Goal: Transaction & Acquisition: Purchase product/service

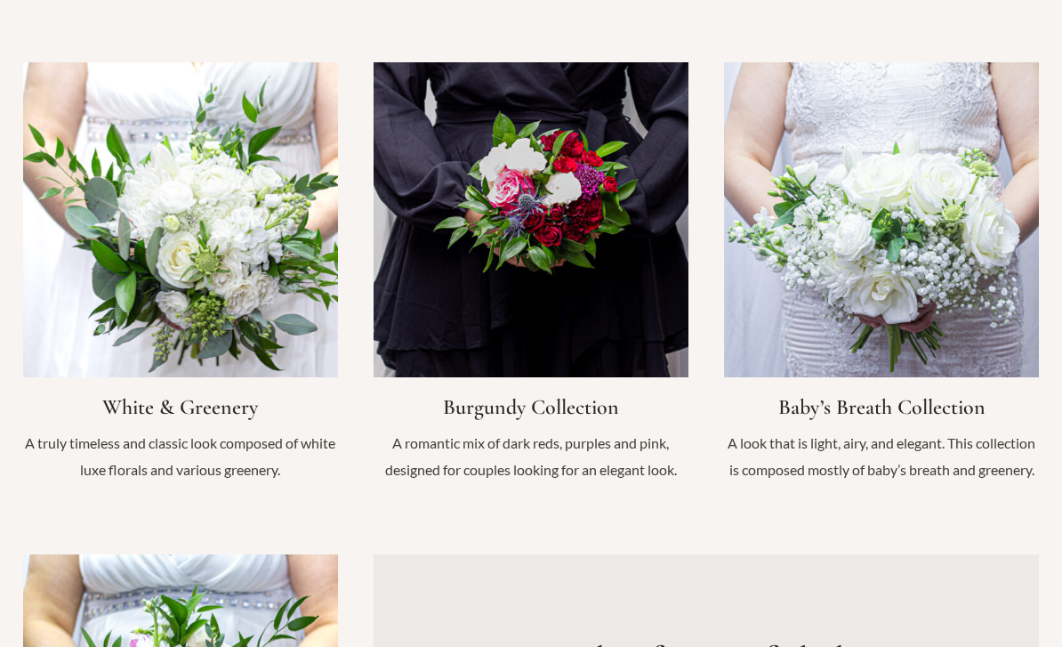
scroll to position [1971, 0]
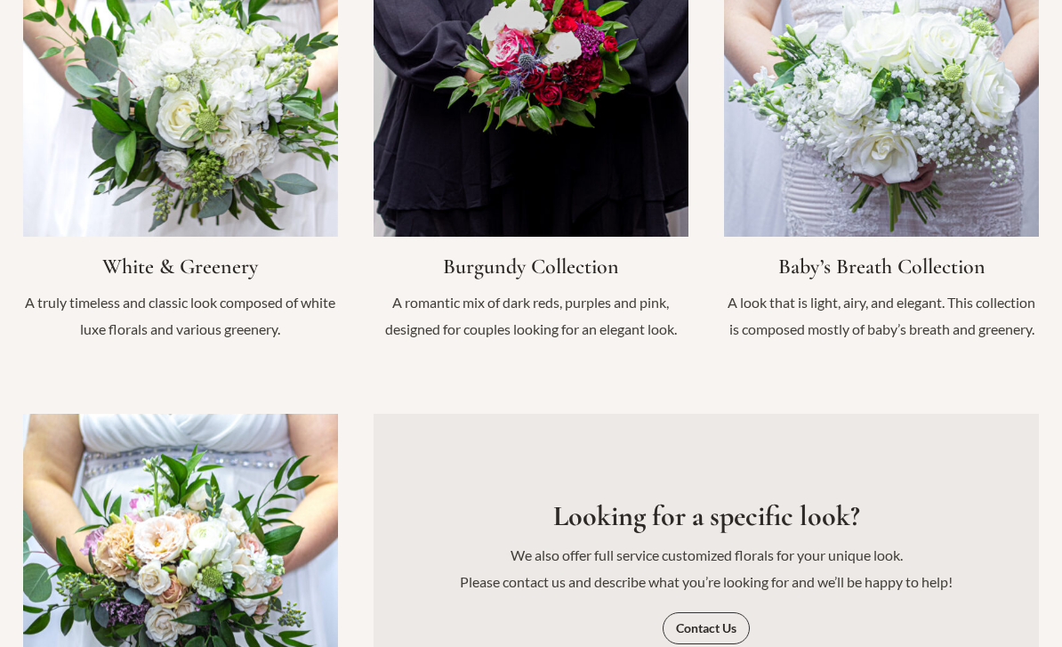
click at [935, 105] on link "Infobox Link" at bounding box center [881, 142] width 315 height 438
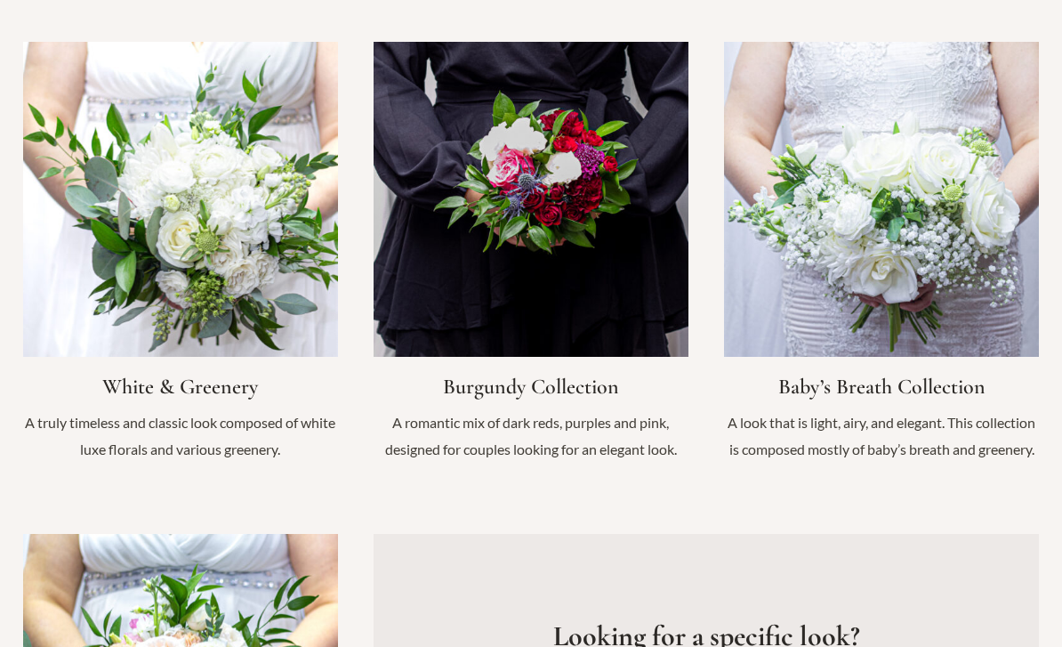
scroll to position [1852, 0]
click at [74, 256] on link "Infobox Link" at bounding box center [180, 261] width 315 height 438
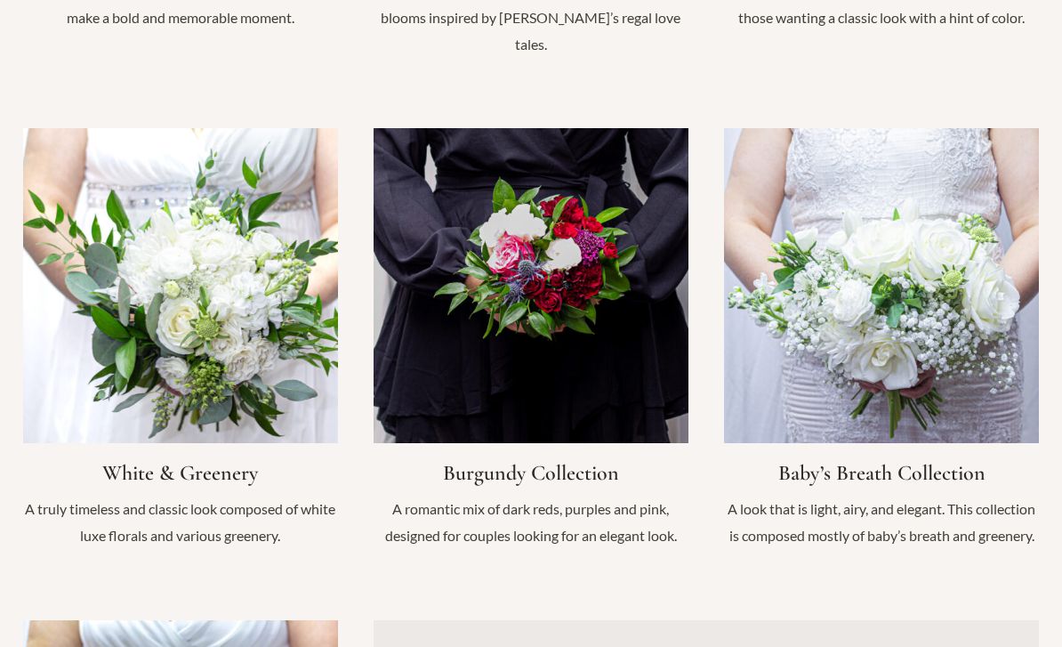
scroll to position [1751, 0]
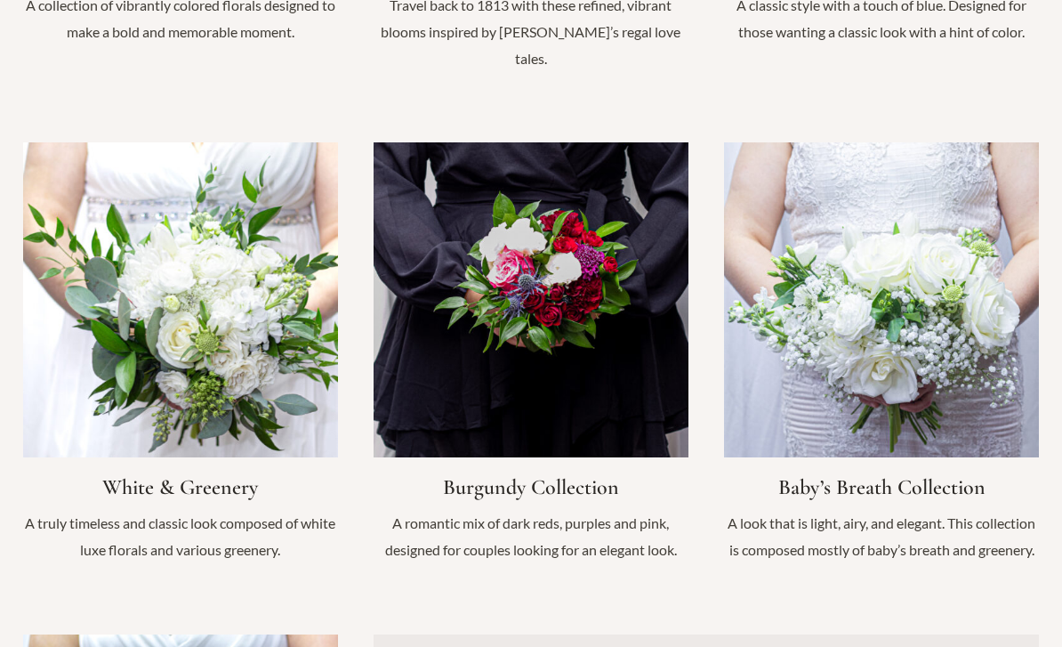
click at [771, 361] on link "Infobox Link" at bounding box center [881, 361] width 315 height 438
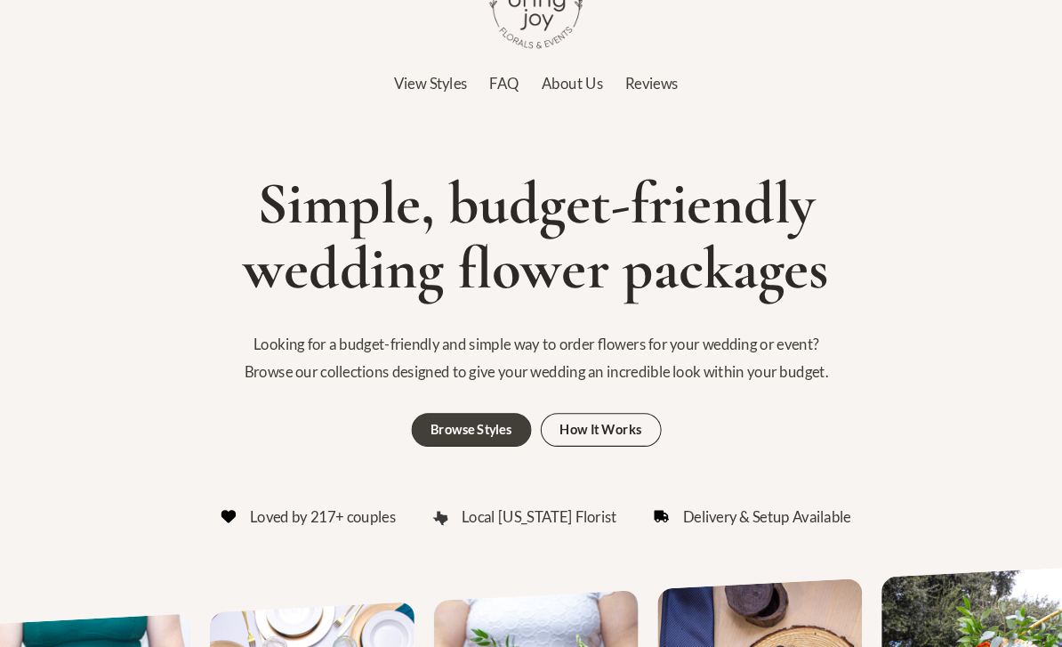
scroll to position [56, 0]
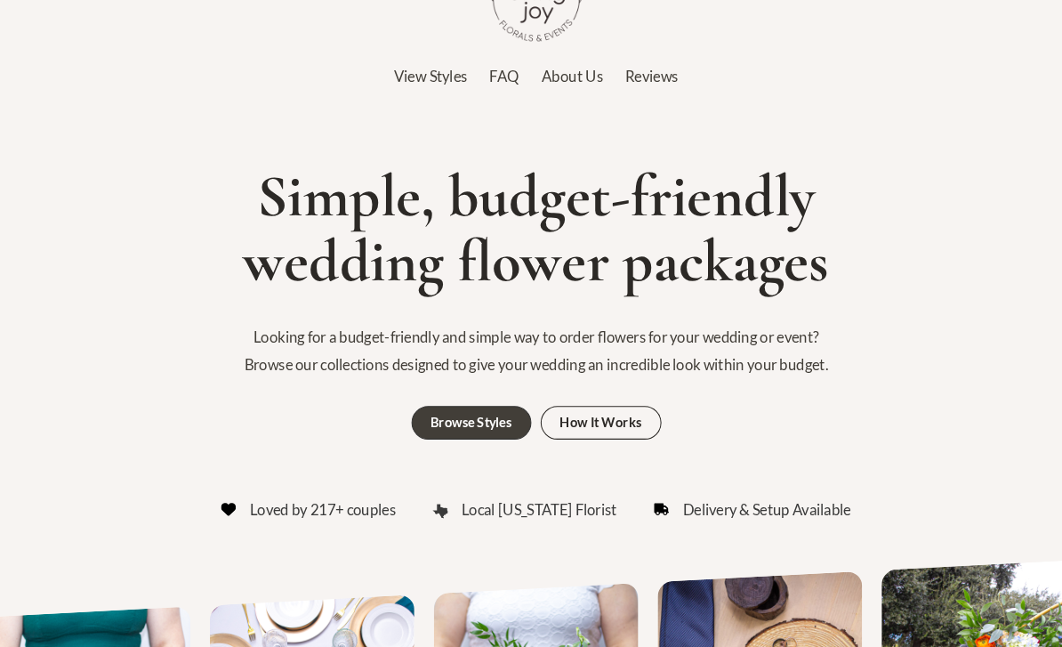
click at [562, 399] on div "How It Works" at bounding box center [593, 405] width 78 height 12
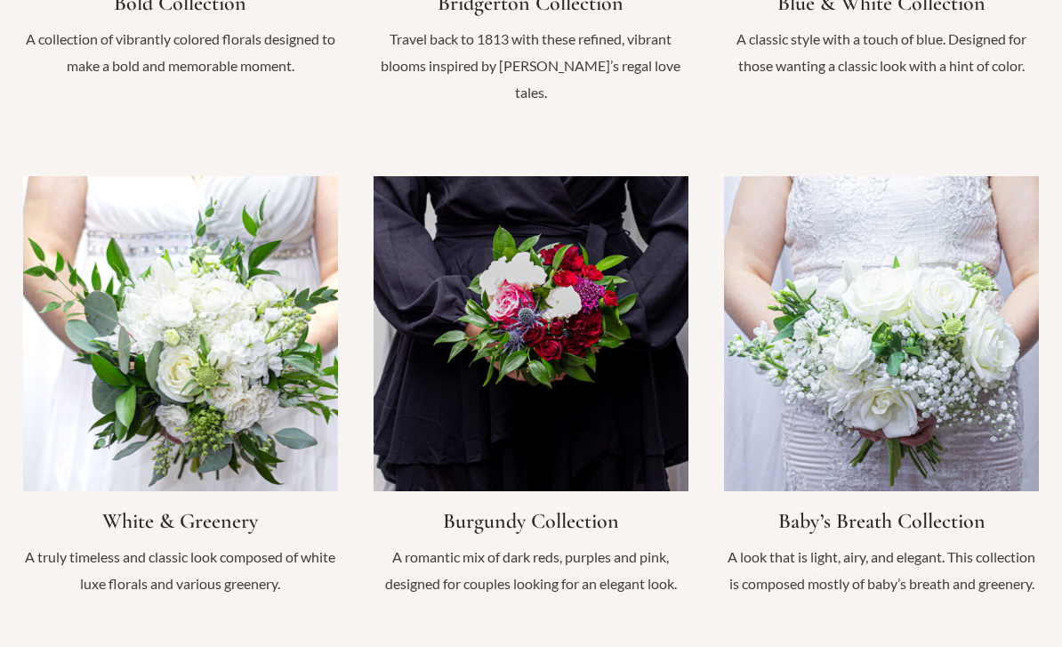
scroll to position [1717, 0]
click at [236, 397] on link "Infobox Link" at bounding box center [180, 395] width 315 height 438
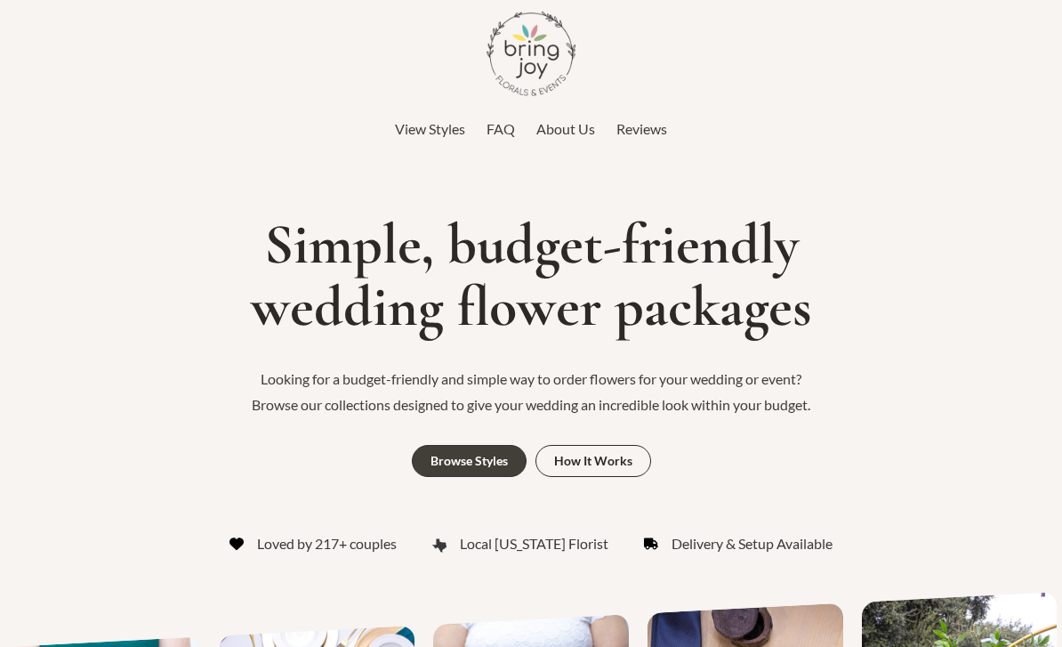
scroll to position [1774, 0]
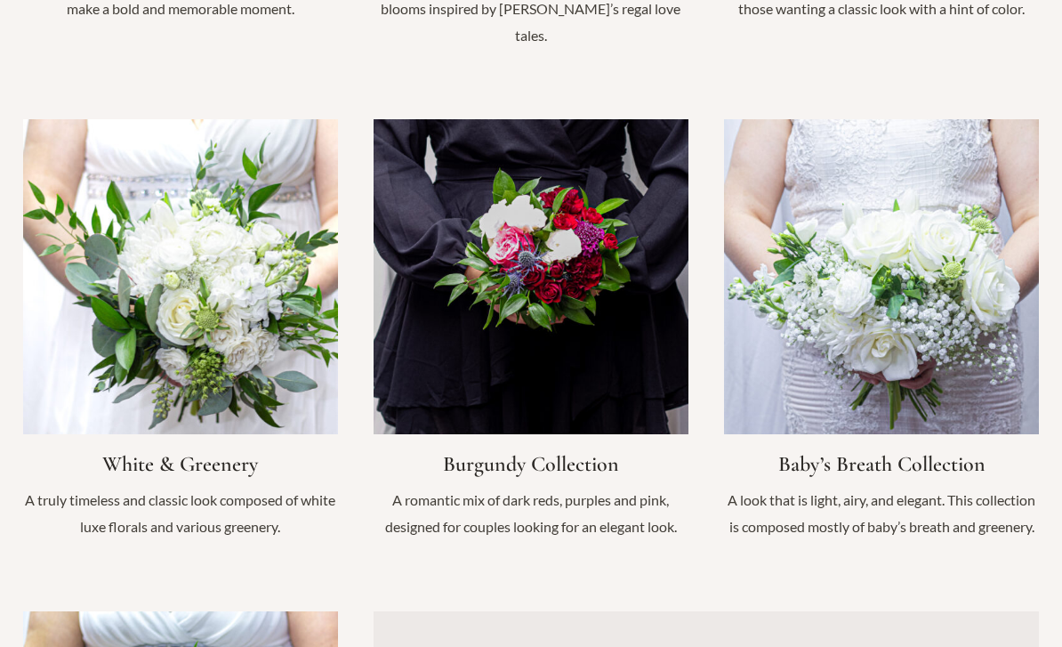
click at [884, 313] on link "Infobox Link" at bounding box center [881, 338] width 315 height 438
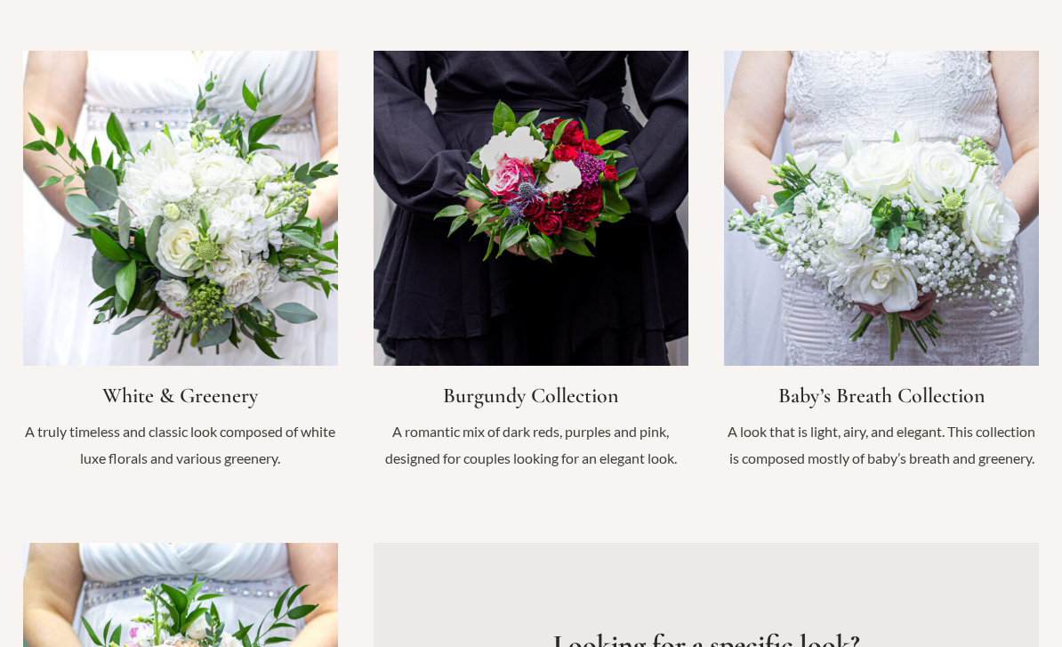
scroll to position [1845, 0]
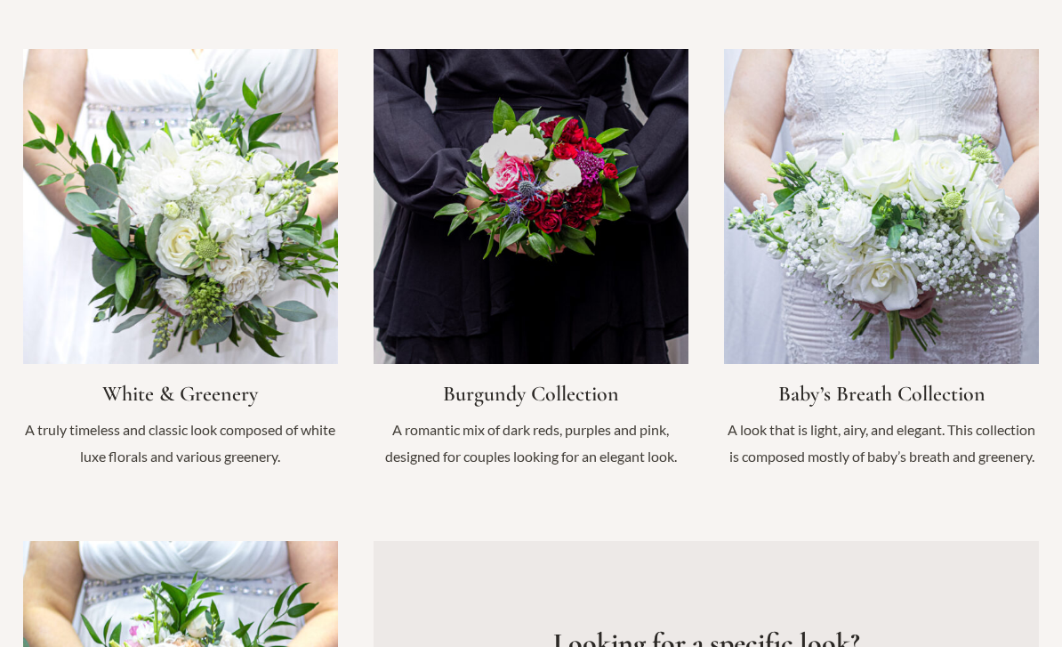
click at [116, 311] on link "Infobox Link" at bounding box center [180, 268] width 315 height 438
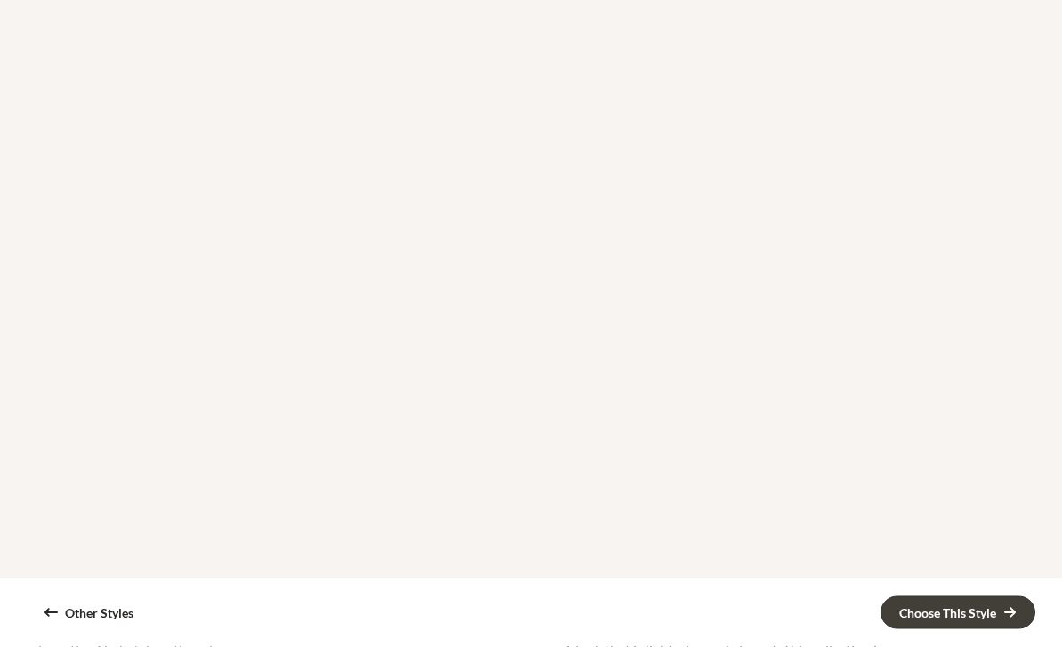
scroll to position [2092, 0]
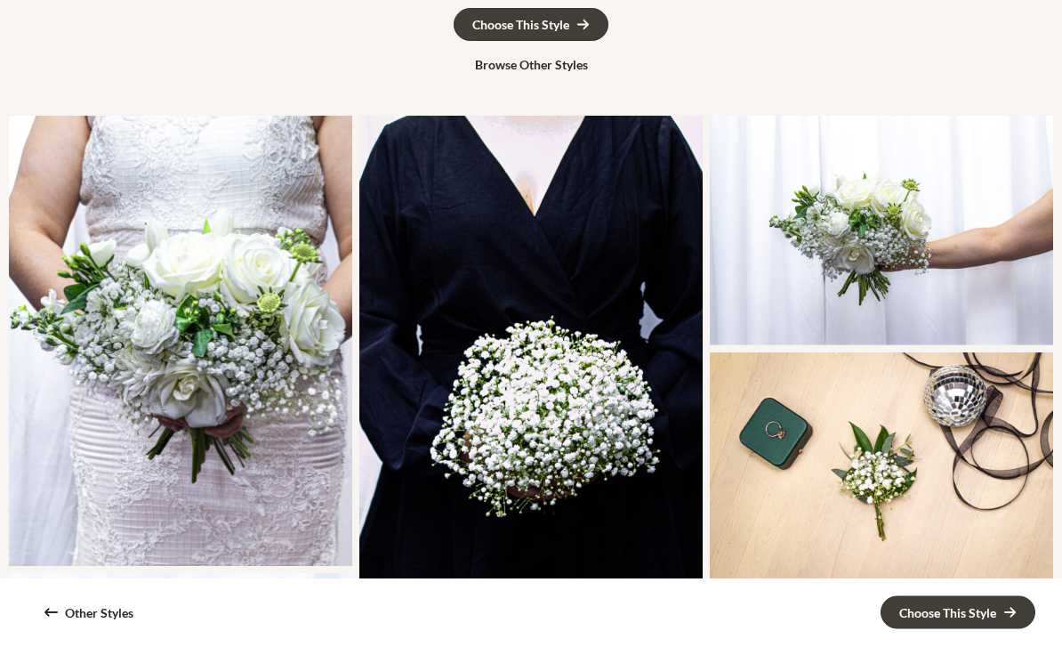
click at [823, 238] on div "Bridal Bouquet" at bounding box center [881, 231] width 343 height 229
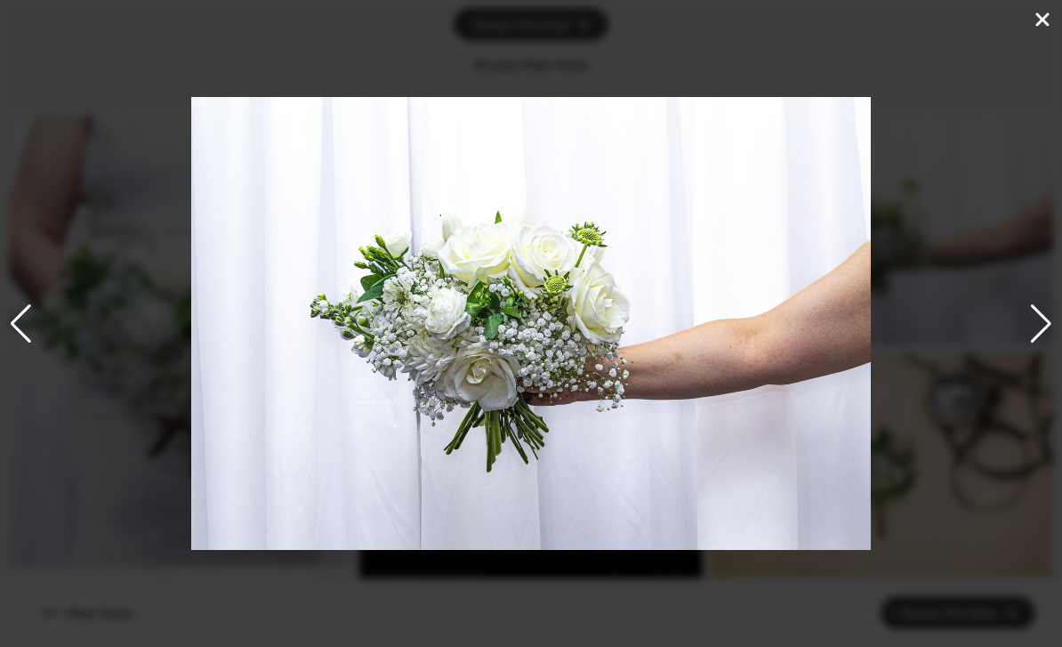
click at [1022, 366] on div "3 / 16" at bounding box center [531, 323] width 1062 height 647
click at [1023, 356] on div "3 / 16" at bounding box center [531, 323] width 1062 height 647
click at [1052, 39] on div "3 / 16" at bounding box center [531, 323] width 1062 height 647
click at [1051, 27] on icon at bounding box center [1042, 19] width 21 height 21
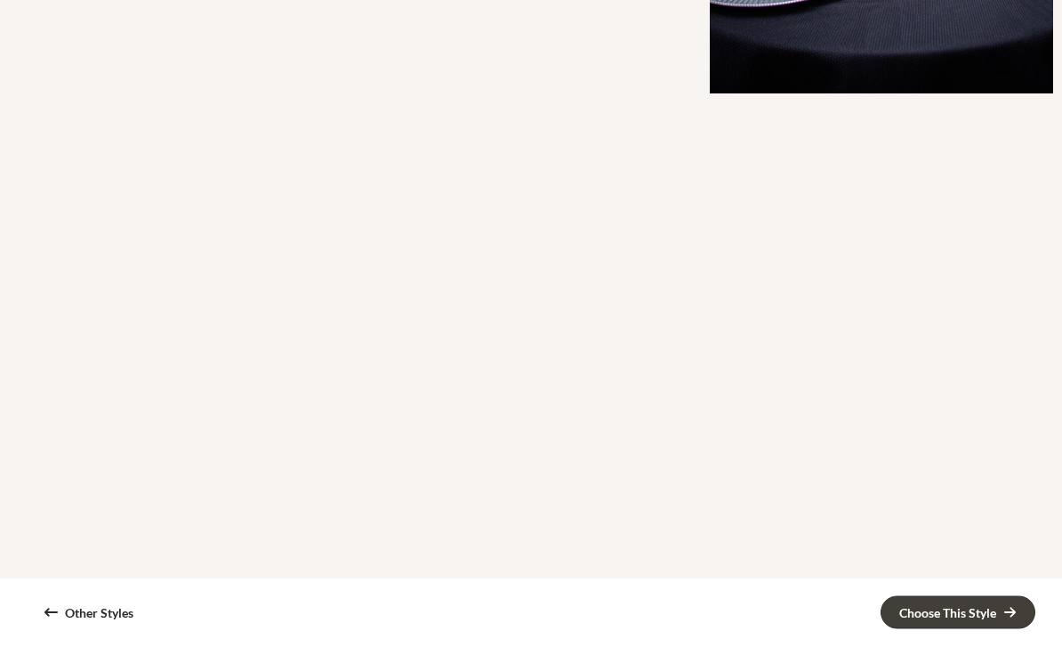
scroll to position [1370, 0]
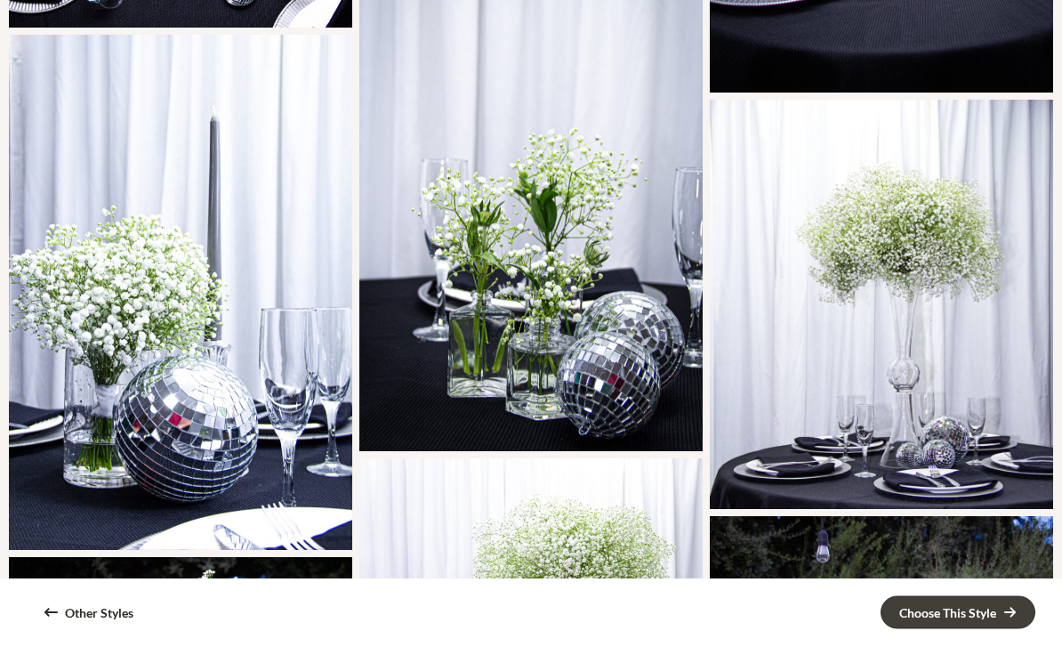
click at [972, 215] on div "Tall Arrangement" at bounding box center [881, 305] width 343 height 409
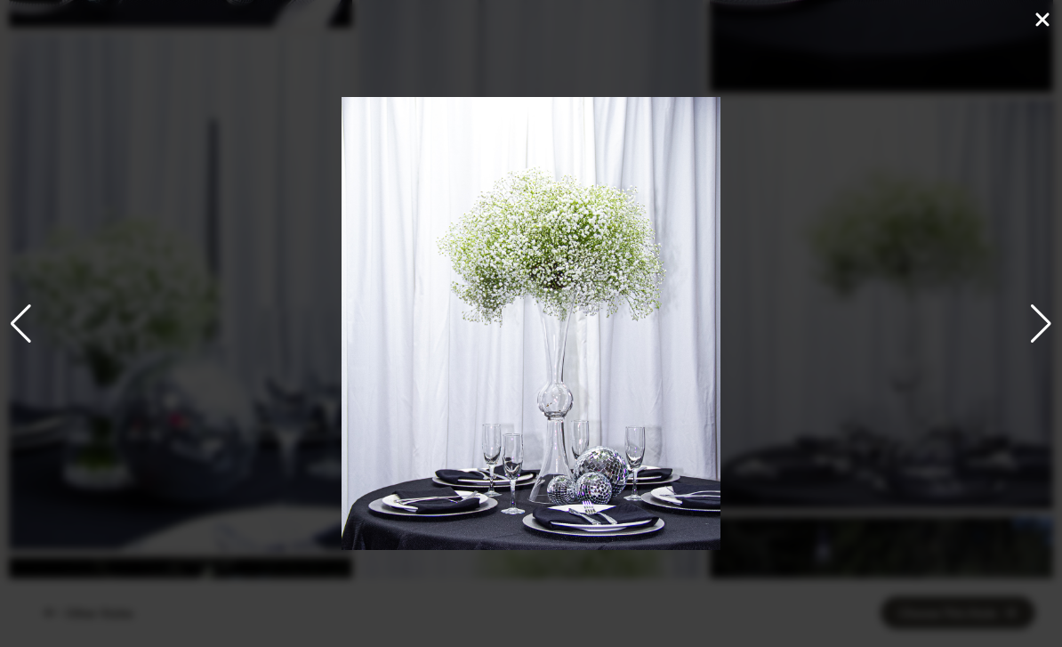
click at [1053, 27] on icon at bounding box center [1042, 19] width 21 height 21
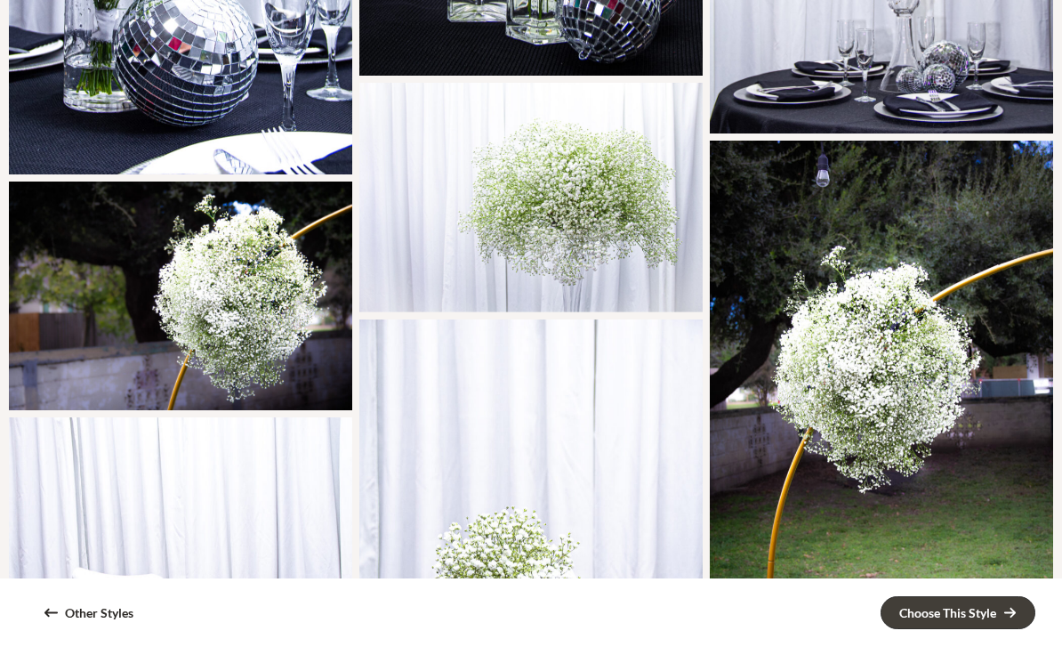
scroll to position [1751, 0]
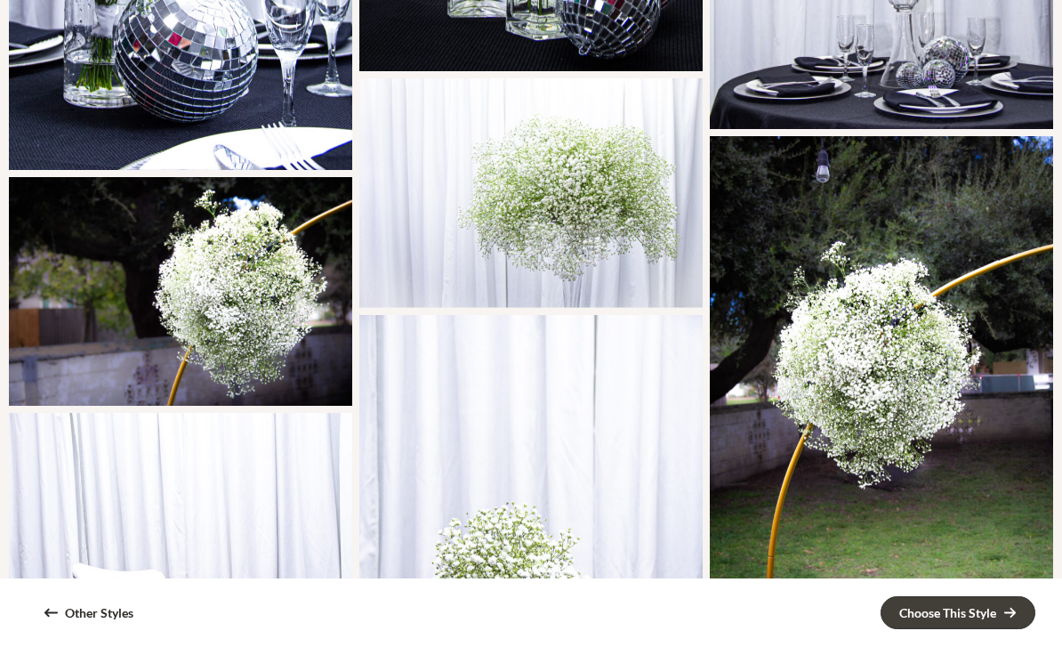
click at [647, 236] on div "Tall Arrangement" at bounding box center [530, 192] width 343 height 229
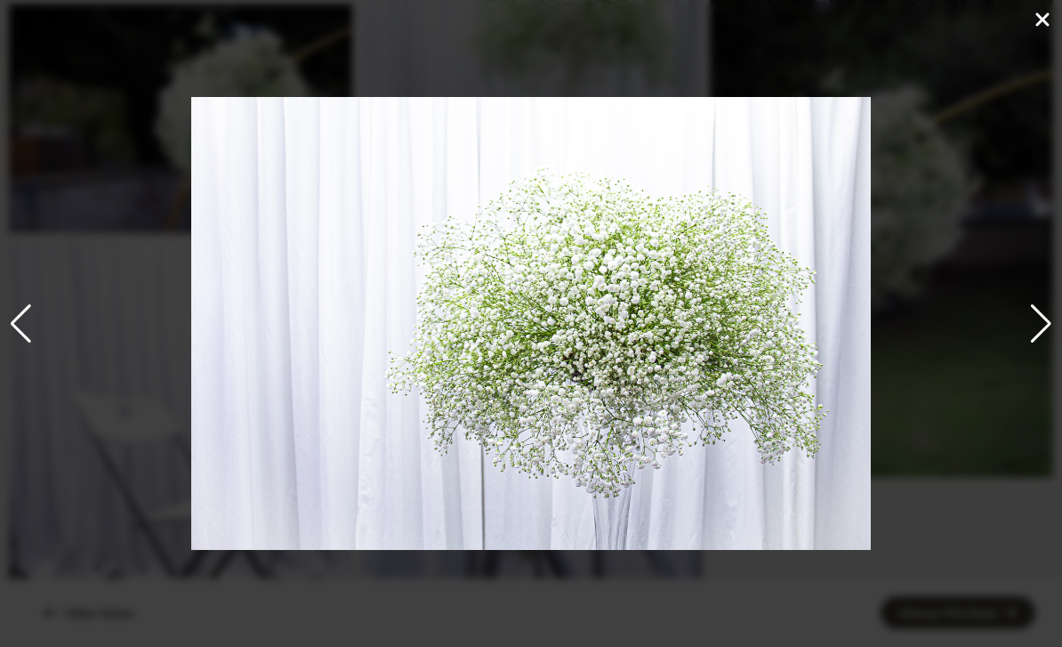
scroll to position [1973, 0]
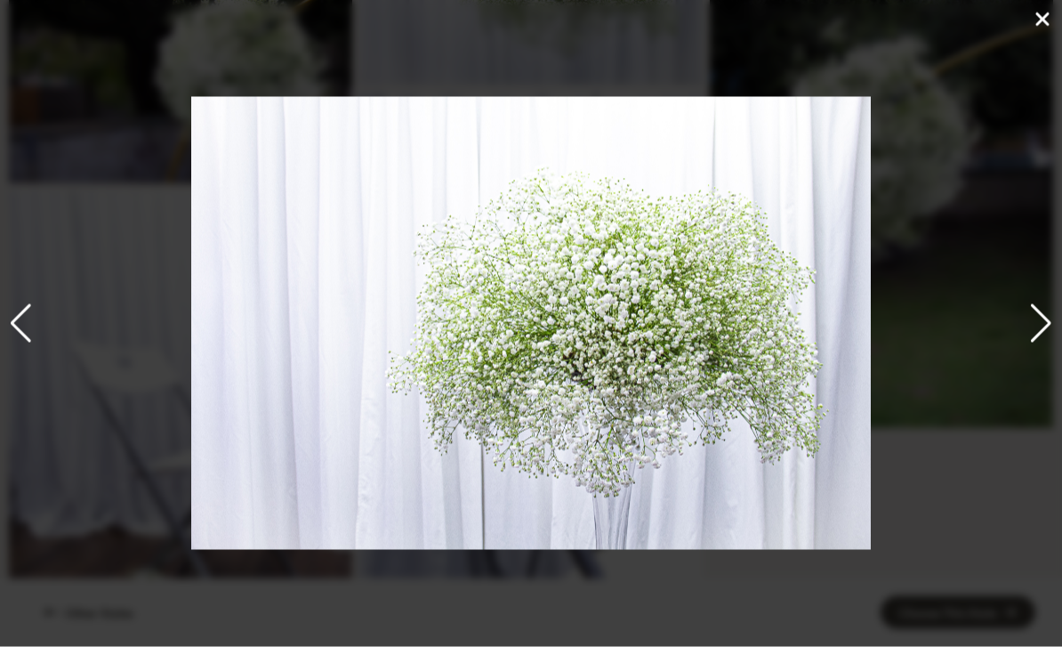
click at [1046, 26] on icon at bounding box center [1042, 19] width 21 height 21
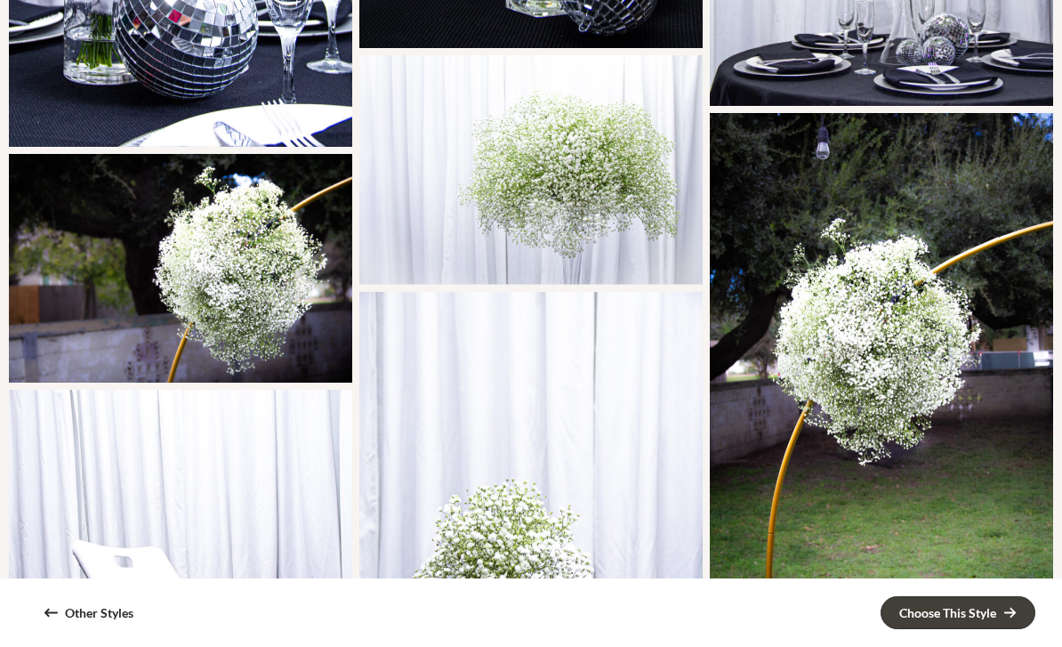
scroll to position [1775, 0]
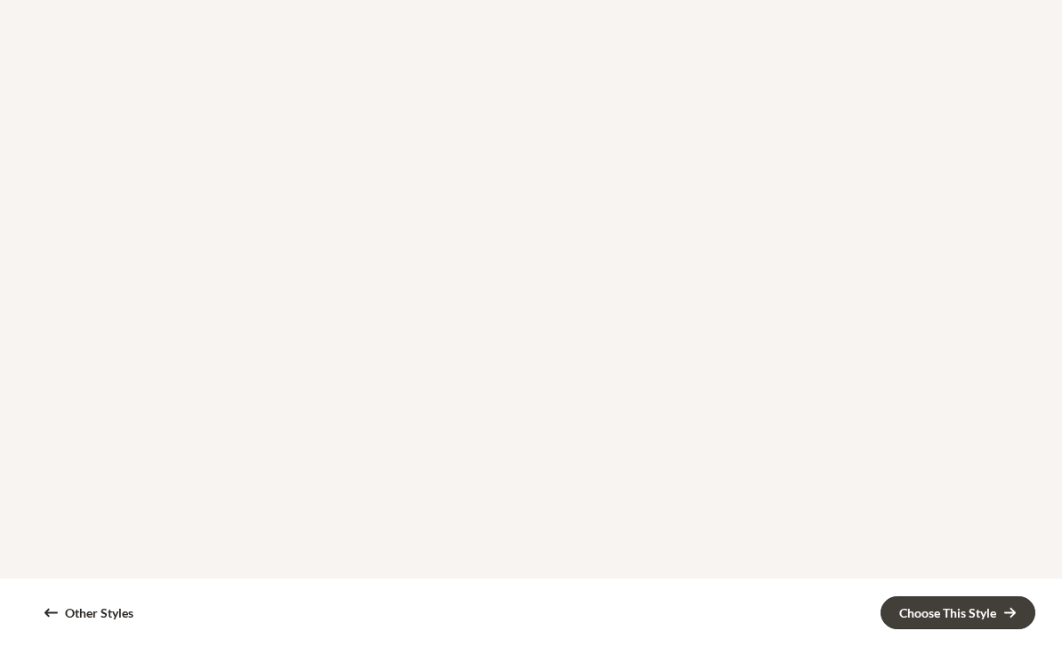
scroll to position [2332, 0]
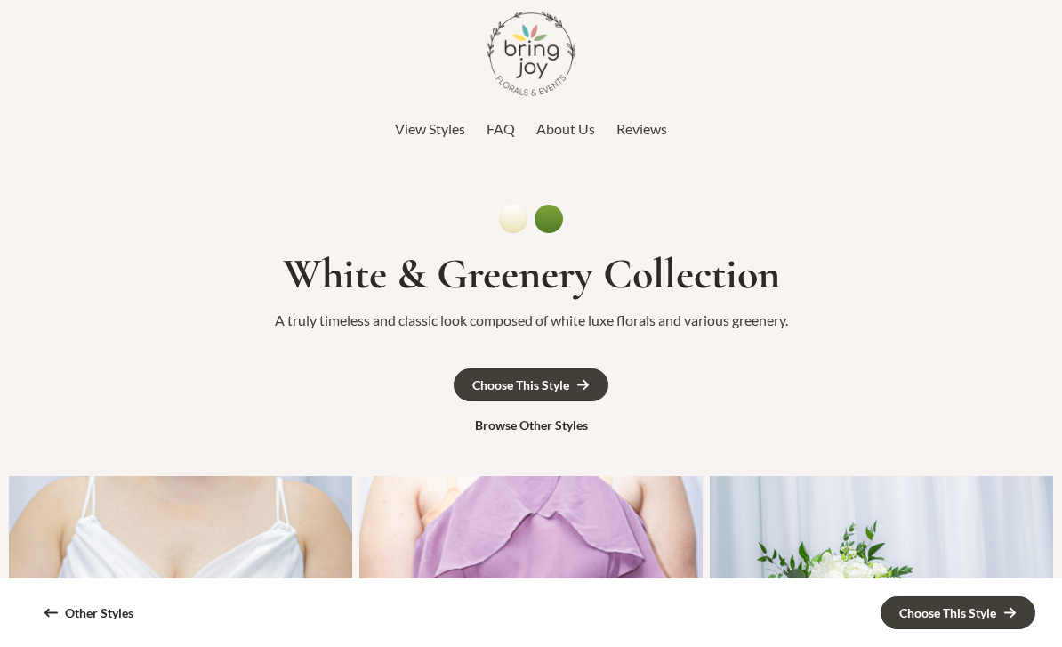
click at [627, 396] on div "Choose This Style Browse Other Styles" at bounding box center [531, 404] width 1062 height 72
click at [952, 615] on div "Choose This Style" at bounding box center [948, 613] width 97 height 12
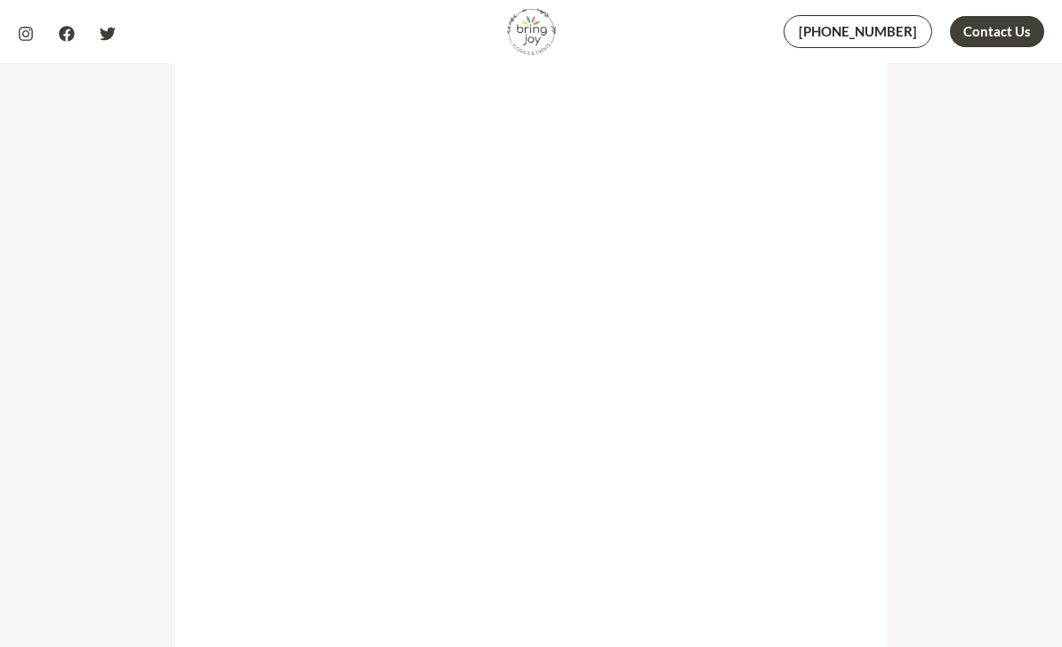
scroll to position [518, 0]
